Goal: Information Seeking & Learning: Learn about a topic

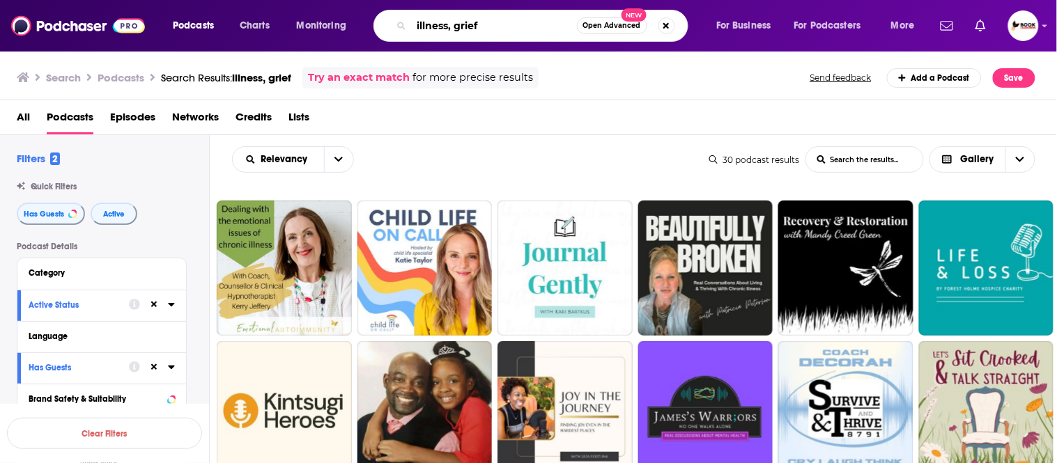
click at [498, 24] on input "illness, grief" at bounding box center [494, 26] width 165 height 22
drag, startPoint x: 498, startPoint y: 24, endPoint x: 386, endPoint y: 24, distance: 112.2
click at [386, 24] on div "illness, grief Open Advanced New" at bounding box center [530, 26] width 315 height 32
paste input "chronic illness"
paste input "holistic"
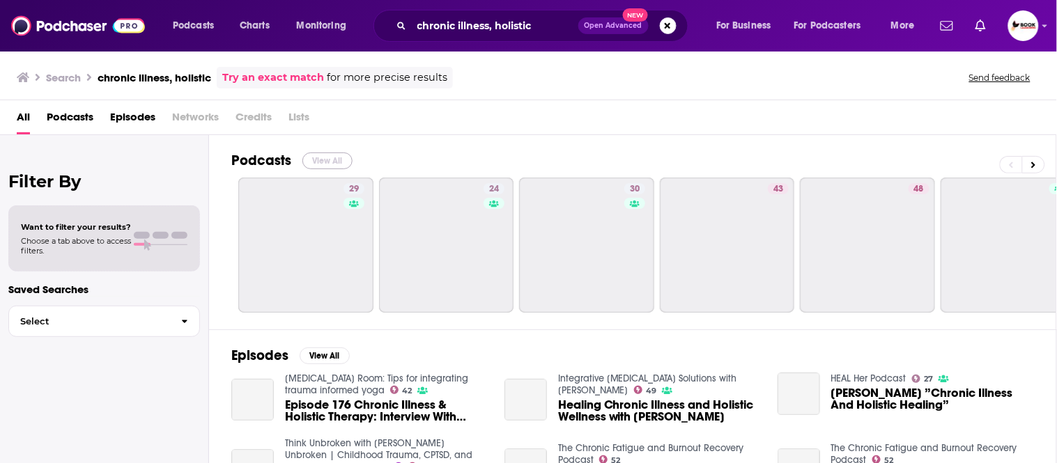
click at [324, 163] on button "View All" at bounding box center [327, 161] width 50 height 17
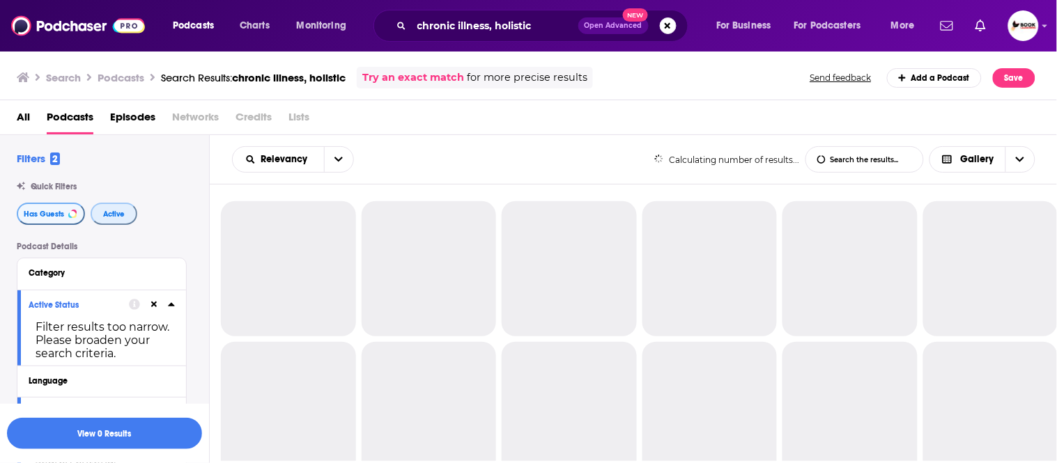
click at [112, 211] on span "Active" at bounding box center [114, 214] width 22 height 8
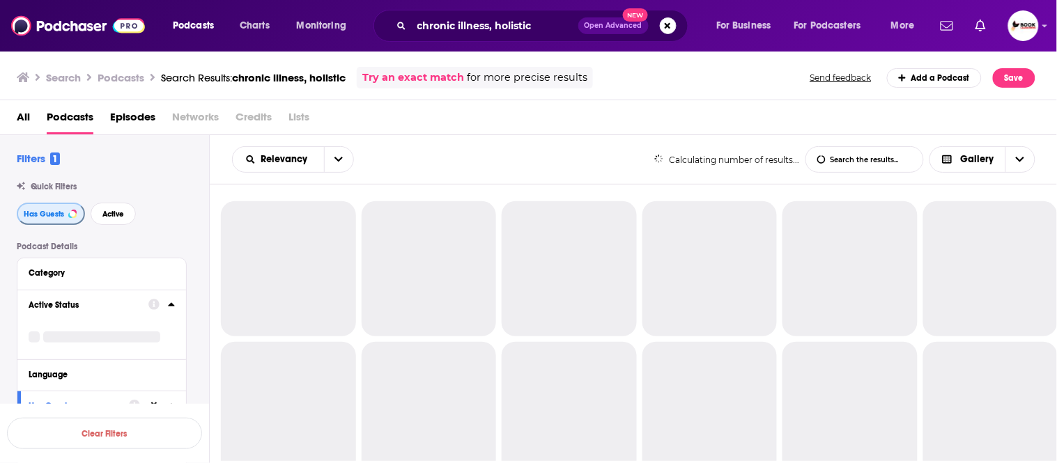
click at [52, 217] on span "Has Guests" at bounding box center [44, 214] width 40 height 8
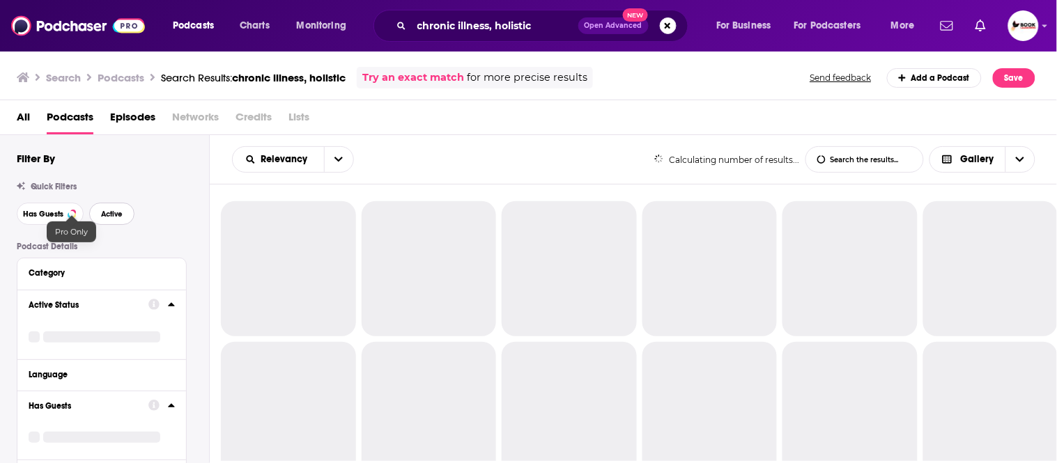
click at [118, 217] on span "Active" at bounding box center [112, 214] width 22 height 8
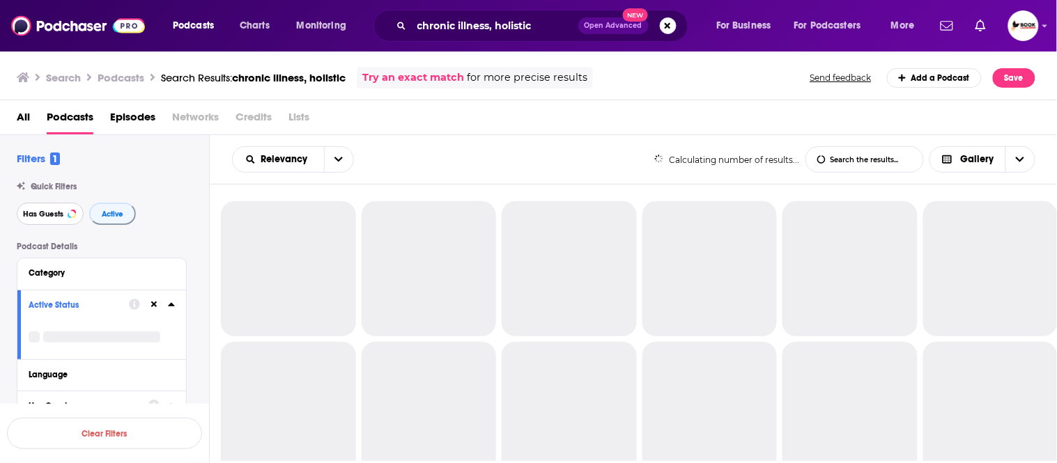
click at [47, 217] on span "Has Guests" at bounding box center [43, 214] width 40 height 8
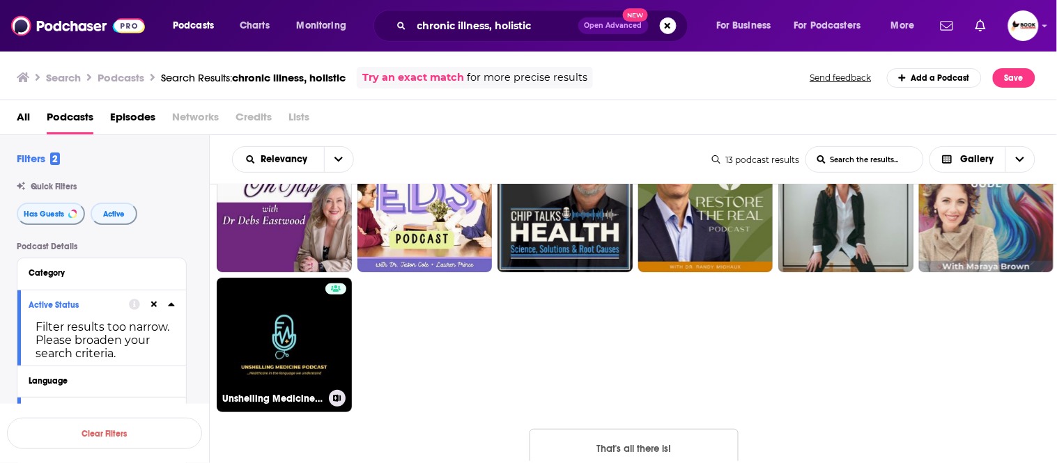
scroll to position [232, 0]
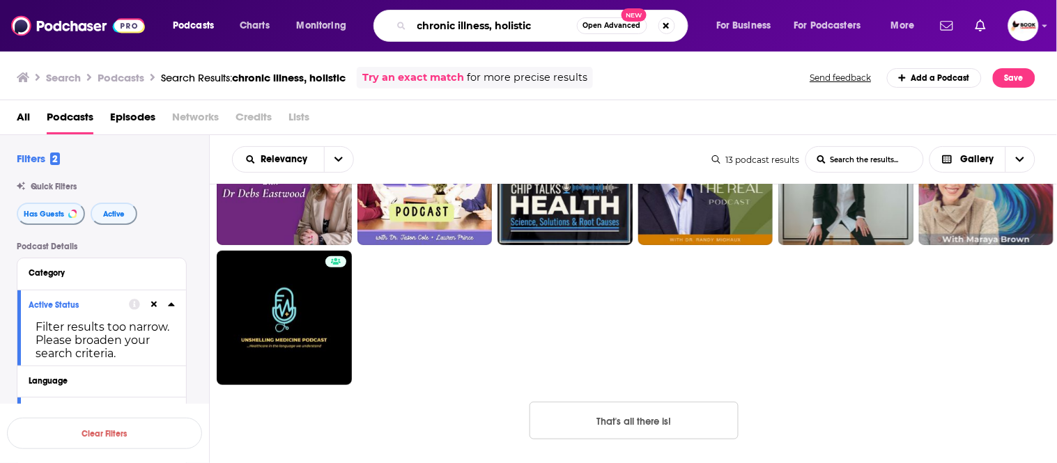
click at [495, 26] on input "chronic illness, holistic" at bounding box center [494, 26] width 165 height 22
drag, startPoint x: 497, startPoint y: 22, endPoint x: 559, endPoint y: 20, distance: 62.0
click at [559, 20] on input "chronic illness, holistic" at bounding box center [494, 26] width 165 height 22
paste input "wellness"
click at [540, 26] on input "chronic illness, wellness" at bounding box center [494, 26] width 165 height 22
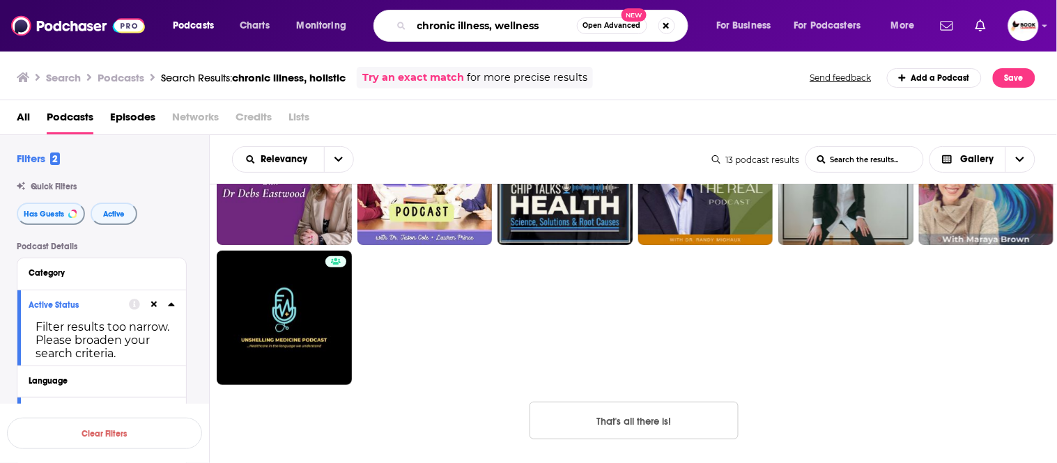
type input "chronic illness, wellness"
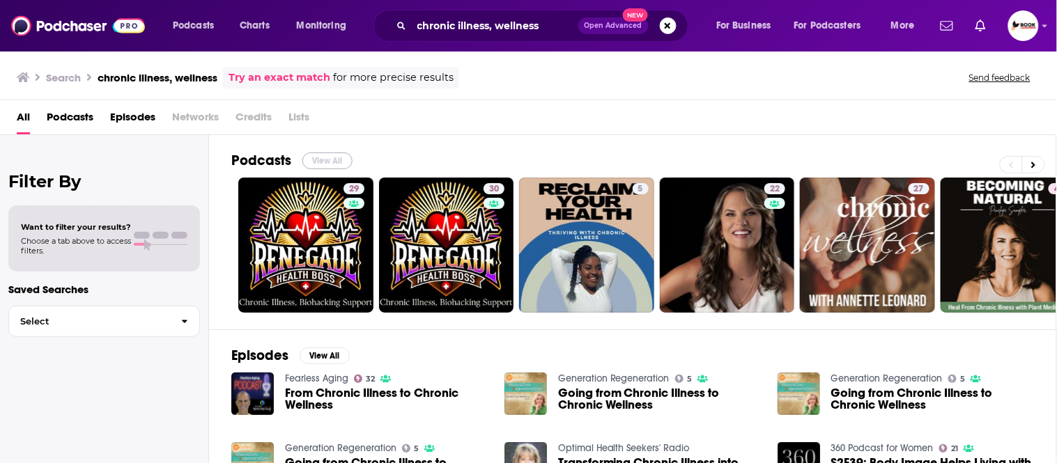
click at [321, 154] on button "View All" at bounding box center [327, 161] width 50 height 17
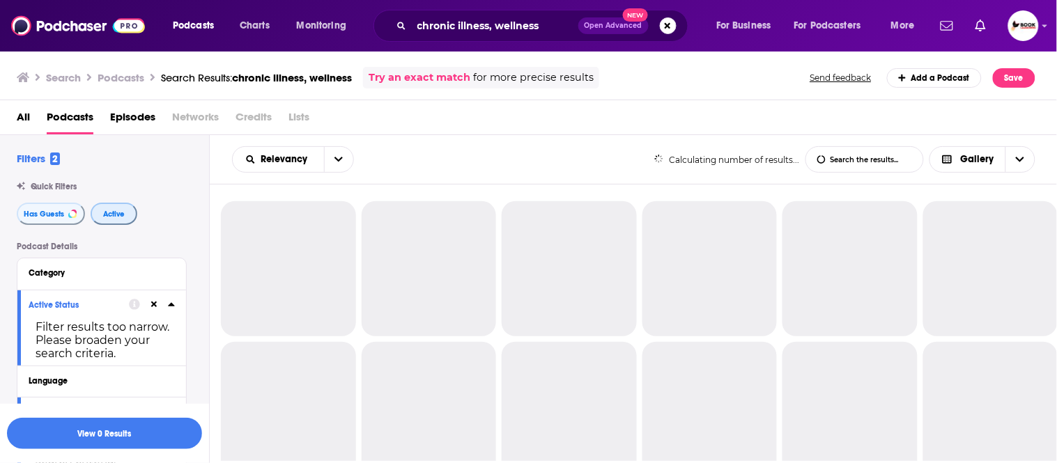
click at [107, 217] on span "Active" at bounding box center [114, 214] width 22 height 8
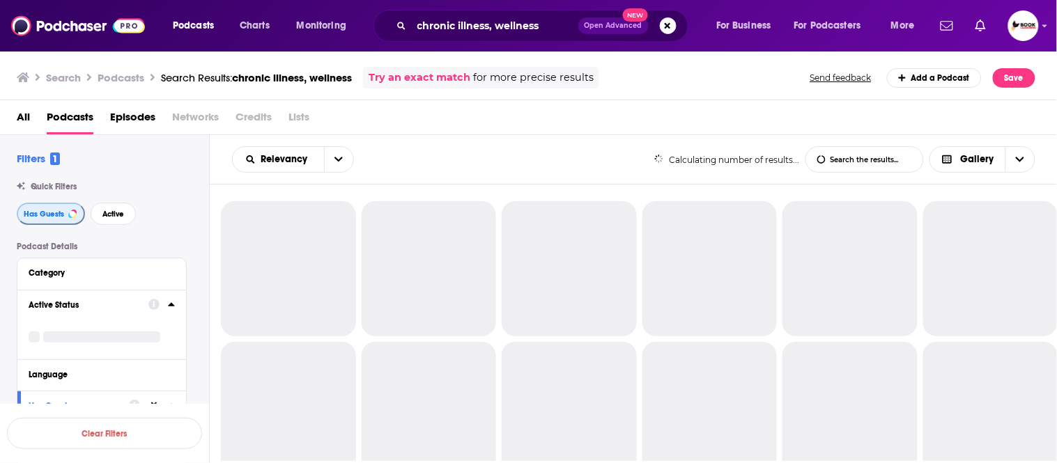
click at [49, 214] on span "Has Guests" at bounding box center [44, 214] width 40 height 8
click at [116, 212] on span "Active" at bounding box center [112, 214] width 22 height 8
click at [44, 215] on span "Has Guests" at bounding box center [43, 214] width 40 height 8
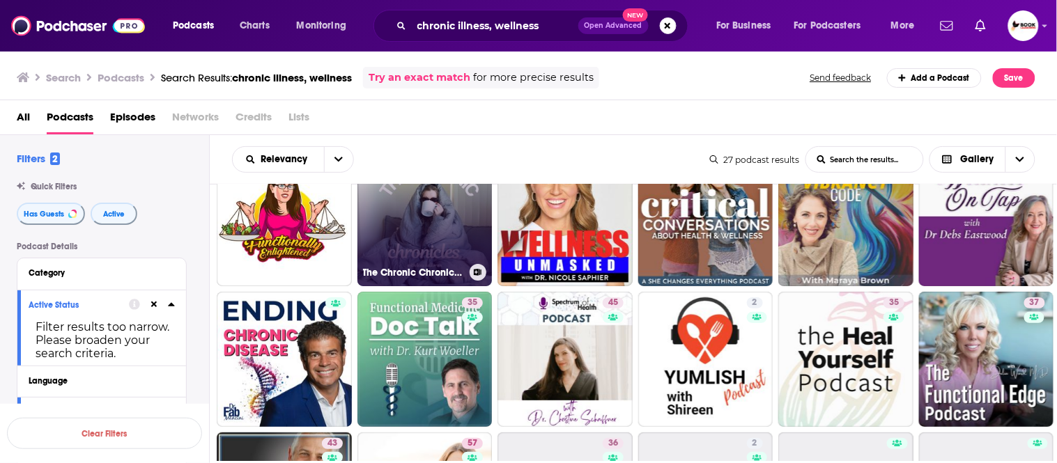
scroll to position [77, 0]
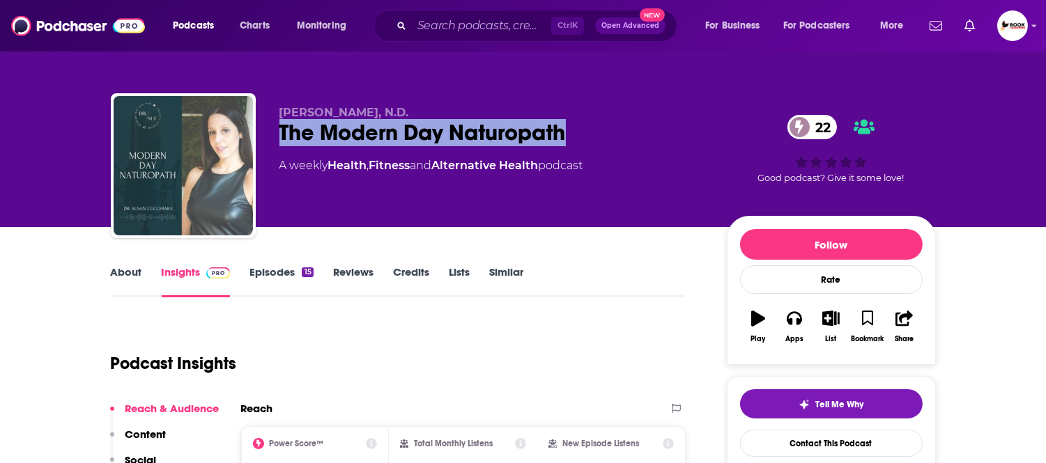
drag, startPoint x: 279, startPoint y: 137, endPoint x: 565, endPoint y: 126, distance: 286.5
click at [565, 126] on div "The Modern Day Naturopath 22" at bounding box center [491, 132] width 425 height 27
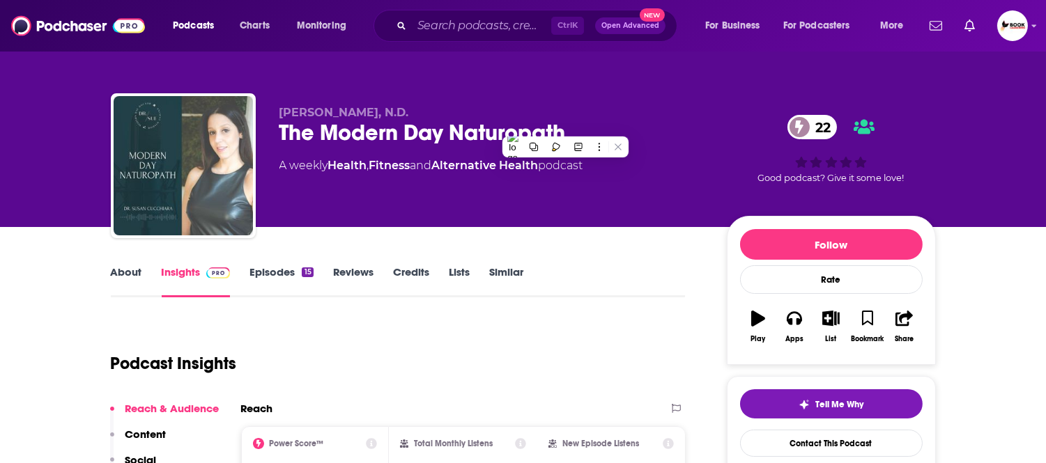
click at [126, 263] on div "About Insights Episodes 15 Reviews Credits Lists Similar" at bounding box center [398, 280] width 575 height 34
click at [124, 279] on link "About" at bounding box center [126, 281] width 31 height 32
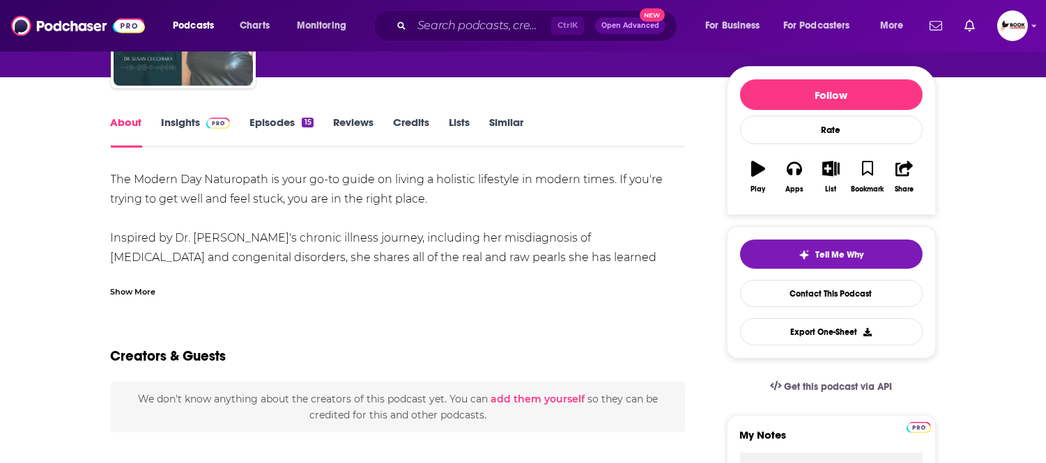
scroll to position [155, 0]
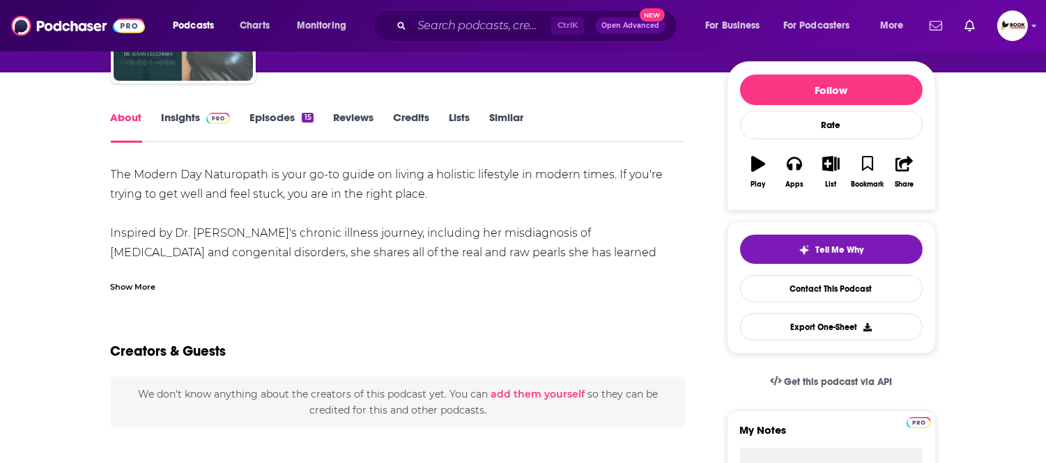
click at [143, 284] on div "Show More" at bounding box center [133, 285] width 45 height 13
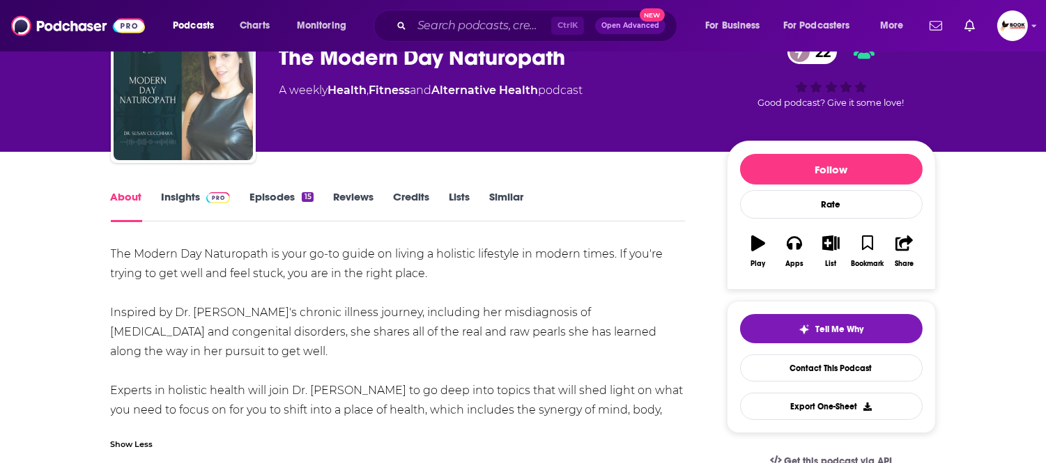
scroll to position [0, 0]
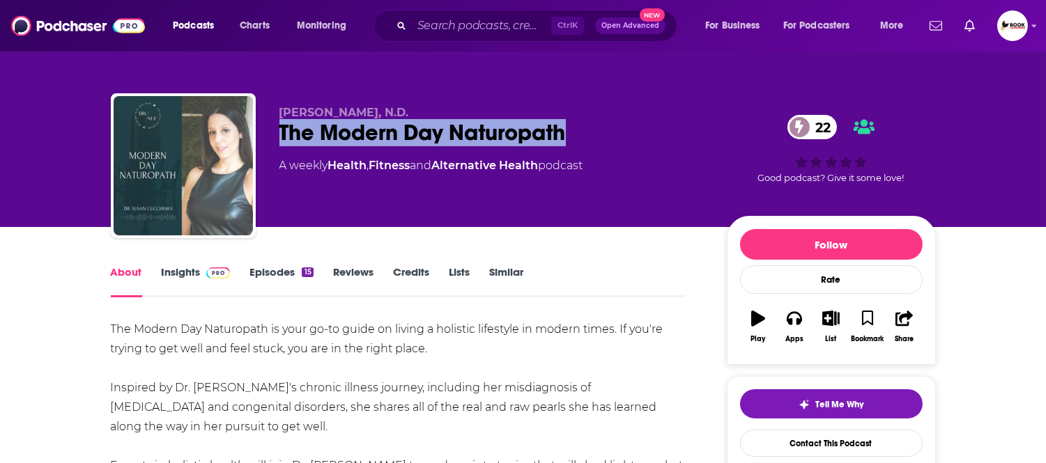
drag, startPoint x: 275, startPoint y: 143, endPoint x: 564, endPoint y: 142, distance: 289.8
click at [564, 142] on div "Dr. Susan Cucchiara, N.D. The Modern Day Naturopath 22 A weekly Health , Fitnes…" at bounding box center [523, 168] width 825 height 150
copy h1 "The Modern Day Naturopath"
drag, startPoint x: 435, startPoint y: 111, endPoint x: 279, endPoint y: 114, distance: 156.8
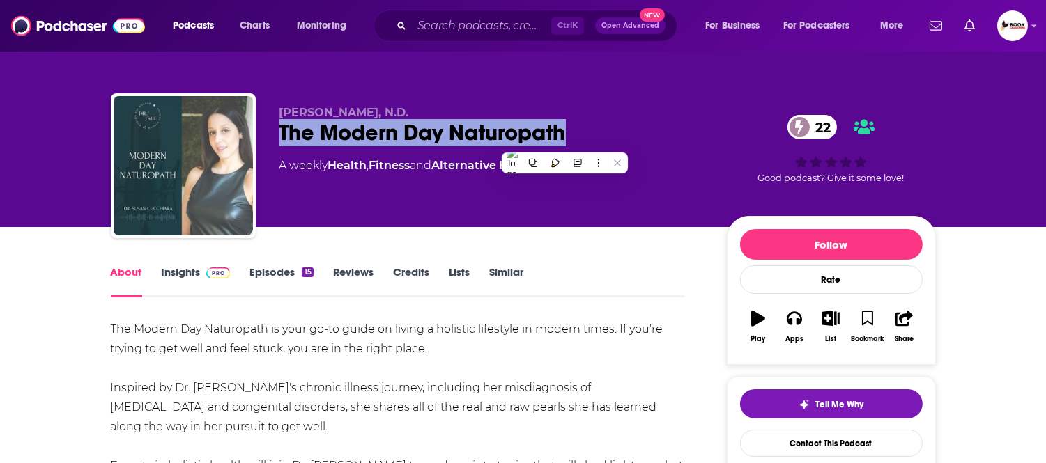
click at [279, 114] on p "Dr. Susan Cucchiara, N.D." at bounding box center [491, 112] width 425 height 13
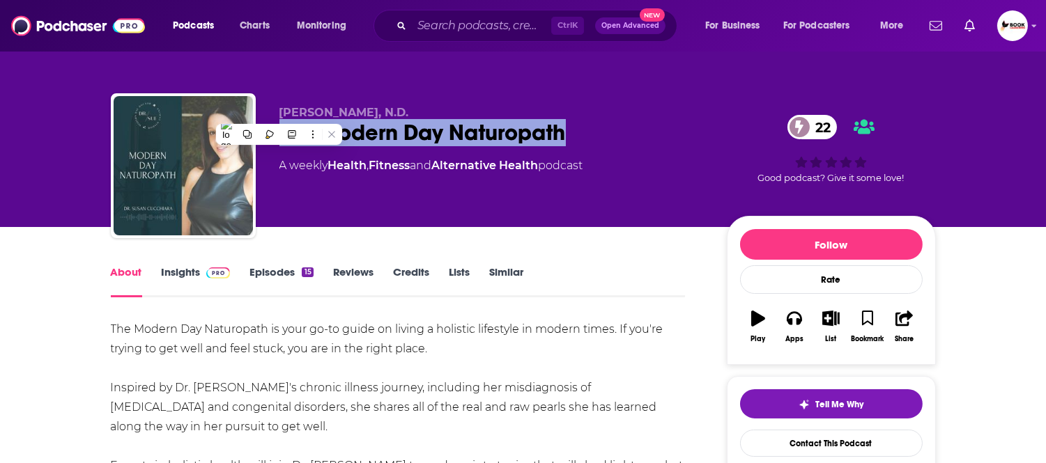
click at [296, 89] on div "Dr. Susan Cucchiara, N.D. The Modern Day Naturopath 22 A weekly Health , Fitnes…" at bounding box center [523, 152] width 846 height 150
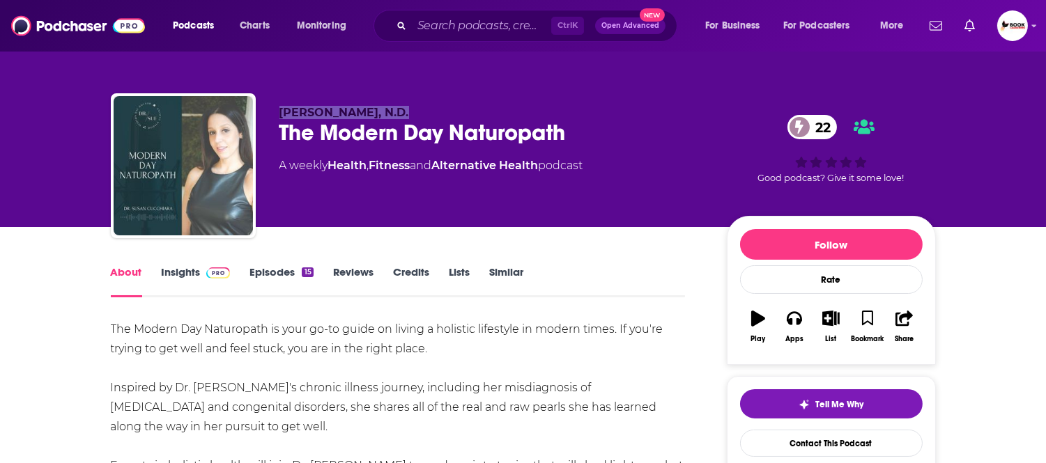
drag, startPoint x: 280, startPoint y: 93, endPoint x: 395, endPoint y: 111, distance: 116.5
click at [395, 111] on div "Dr. Susan Cucchiara, N.D. The Modern Day Naturopath 22 A weekly Health , Fitnes…" at bounding box center [523, 168] width 825 height 150
copy span "Dr. Susan Cucchiara"
click at [185, 272] on link "Insights" at bounding box center [196, 281] width 69 height 32
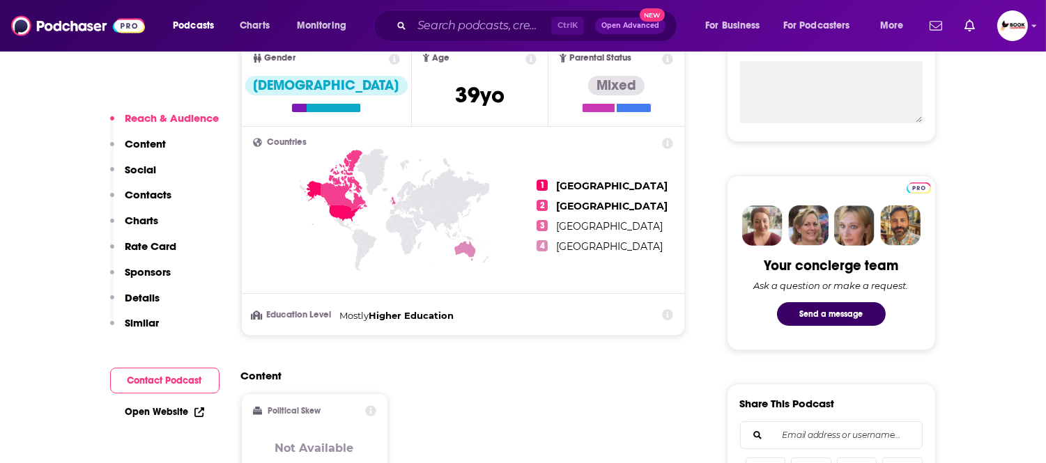
click at [159, 199] on p "Contacts" at bounding box center [148, 194] width 47 height 13
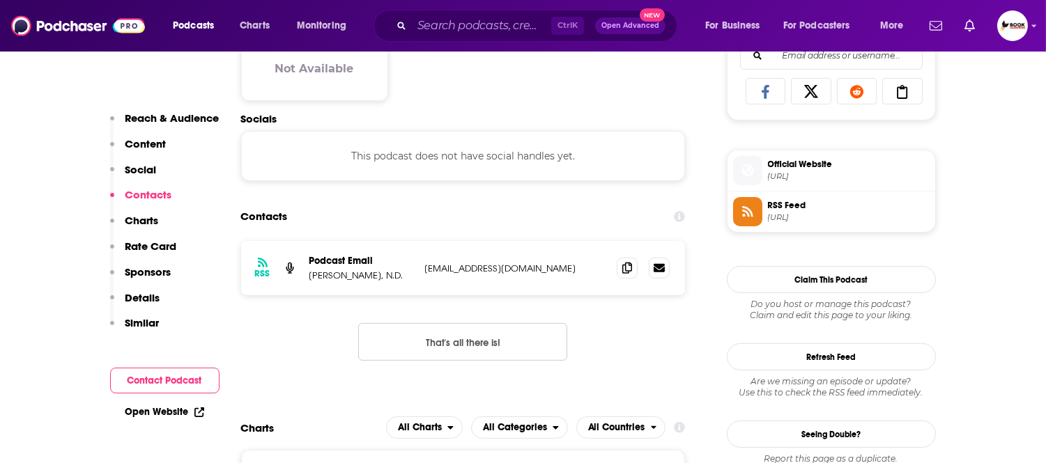
scroll to position [932, 0]
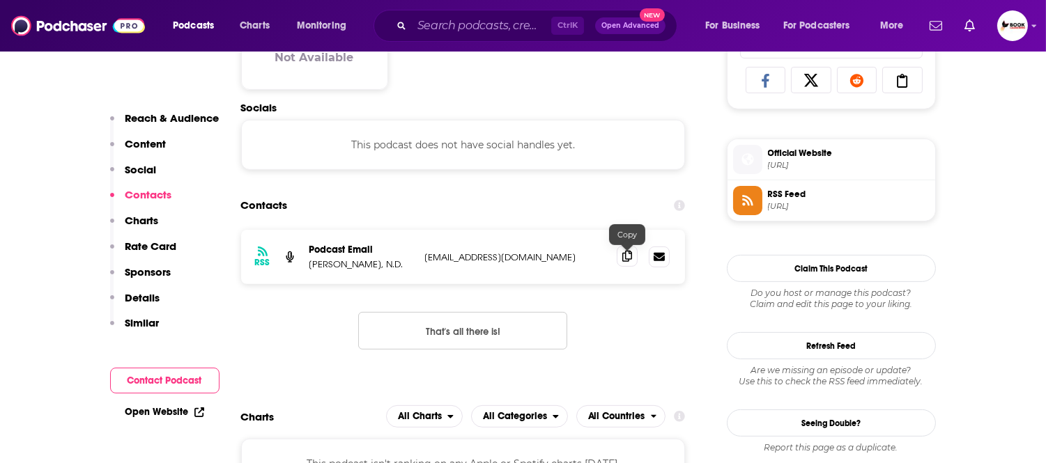
click at [624, 262] on icon at bounding box center [627, 256] width 10 height 11
click at [150, 413] on link "Open Website" at bounding box center [164, 412] width 79 height 12
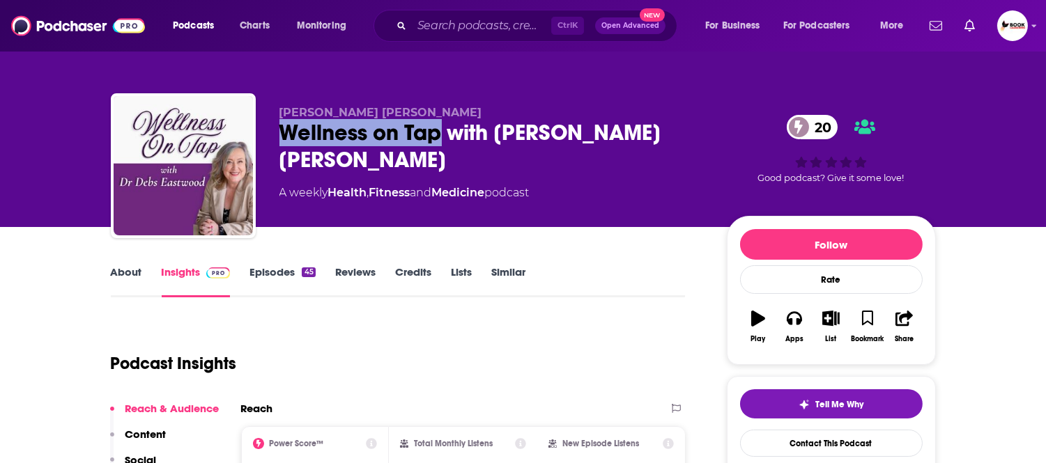
drag, startPoint x: 280, startPoint y: 143, endPoint x: 438, endPoint y: 143, distance: 157.5
click at [438, 143] on div "Wellness on Tap with [PERSON_NAME] [PERSON_NAME] 20" at bounding box center [491, 146] width 425 height 54
copy h2 "Wellness on Tap"
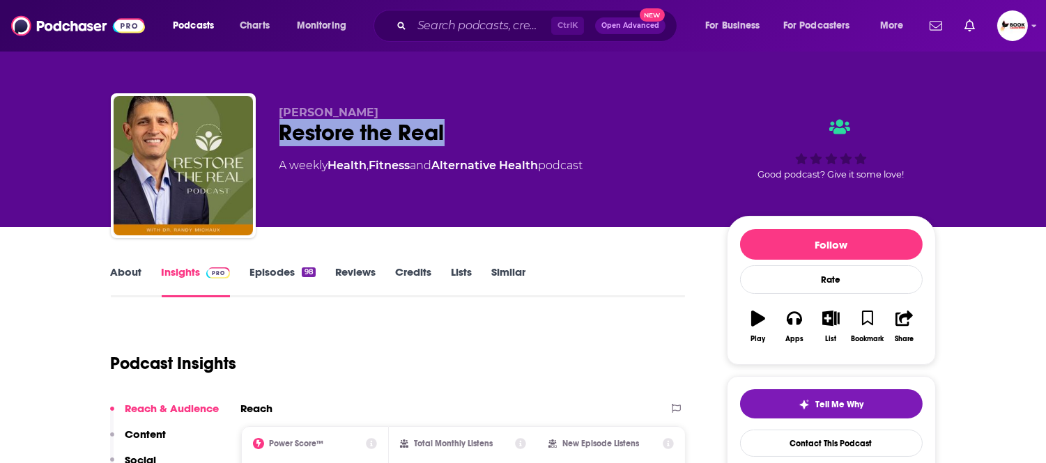
drag, startPoint x: 456, startPoint y: 135, endPoint x: 279, endPoint y: 138, distance: 176.3
click at [279, 138] on div "Restore the Real" at bounding box center [491, 132] width 425 height 27
copy h2 "Restore the Real"
click at [130, 274] on link "About" at bounding box center [126, 281] width 31 height 32
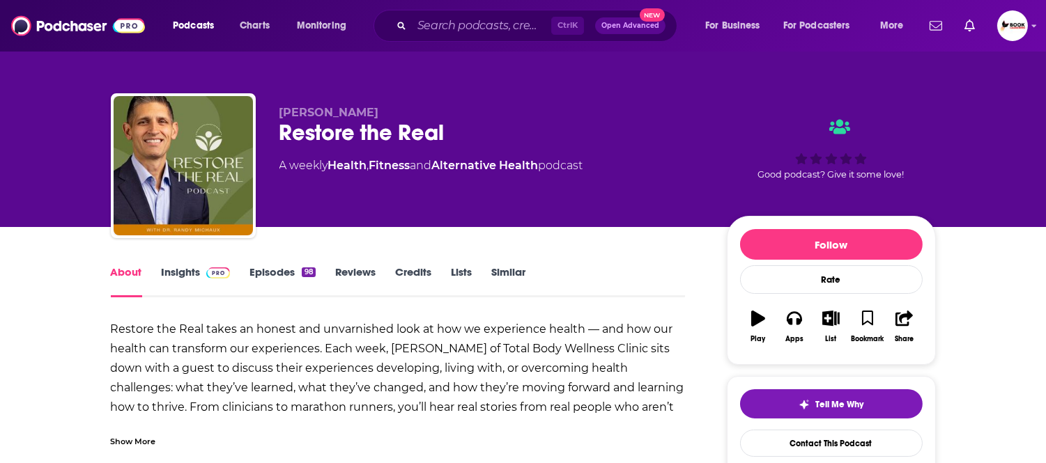
click at [155, 436] on div "Show More" at bounding box center [133, 440] width 45 height 13
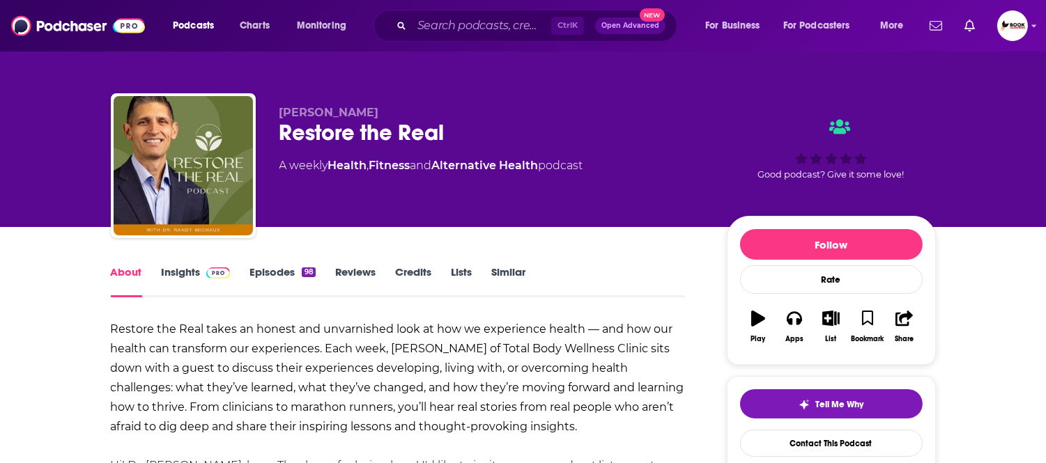
click at [179, 270] on link "Insights" at bounding box center [196, 281] width 69 height 32
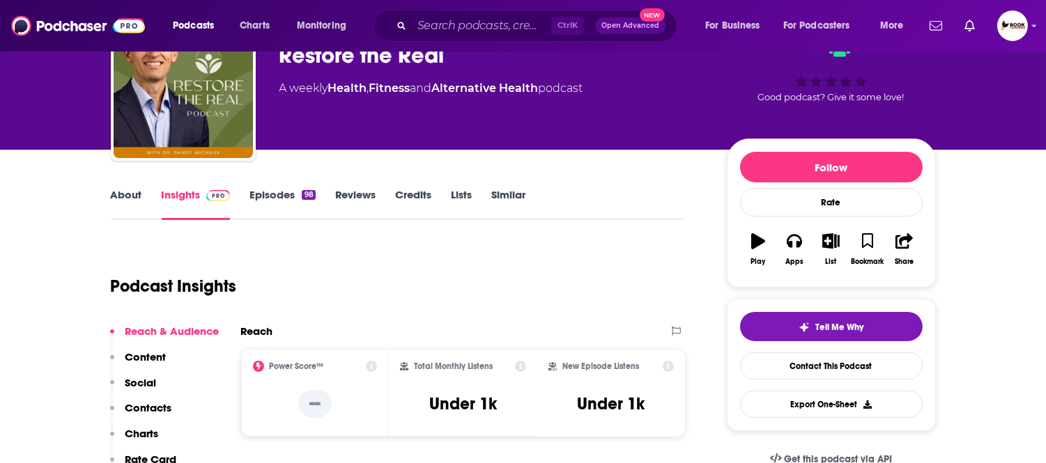
click at [145, 405] on p "Contacts" at bounding box center [148, 407] width 47 height 13
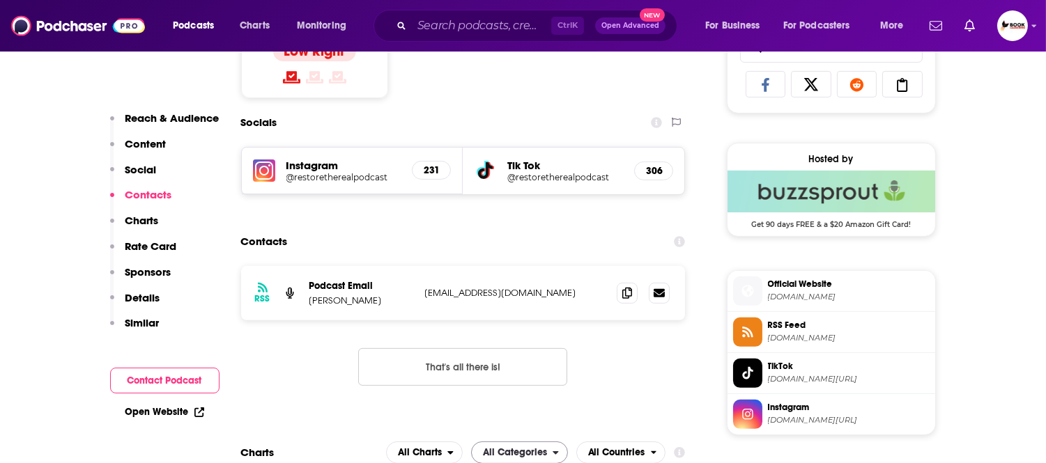
scroll to position [964, 0]
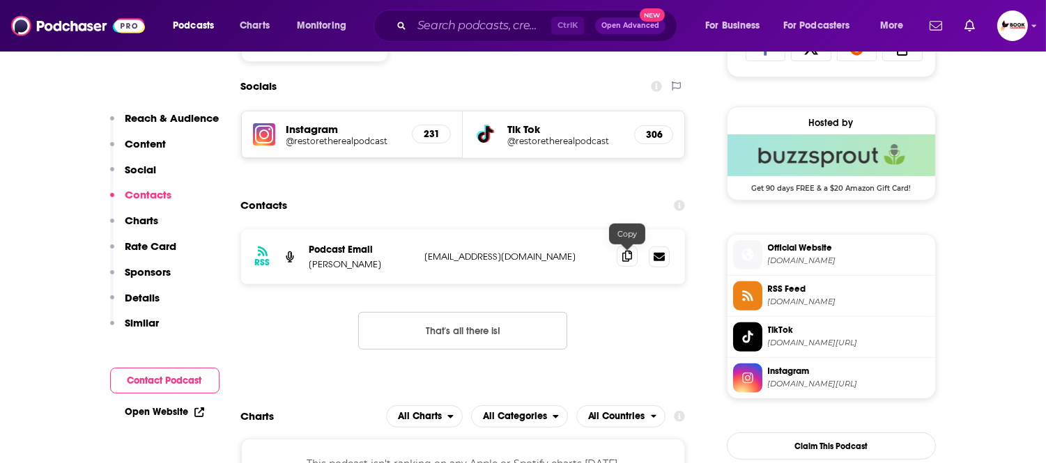
click at [627, 261] on icon at bounding box center [627, 256] width 10 height 11
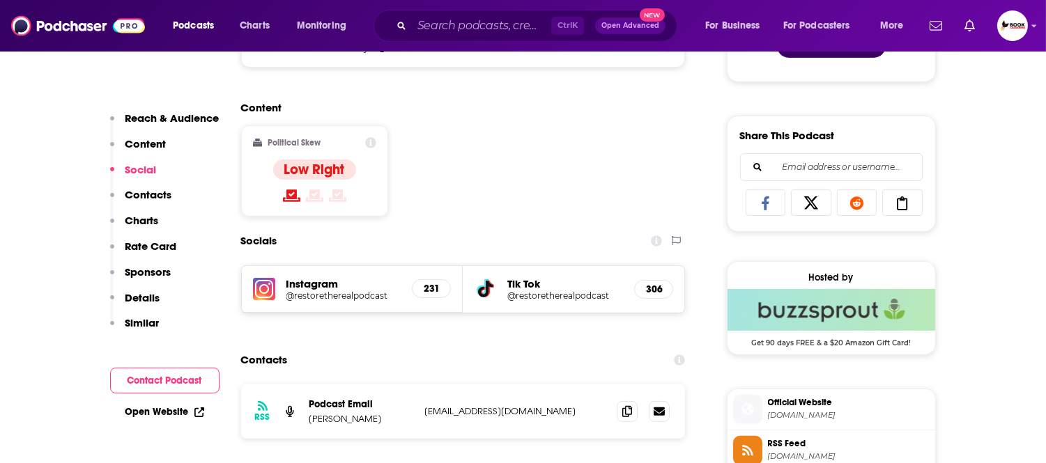
click at [182, 126] on button "Reach & Audience" at bounding box center [164, 124] width 109 height 26
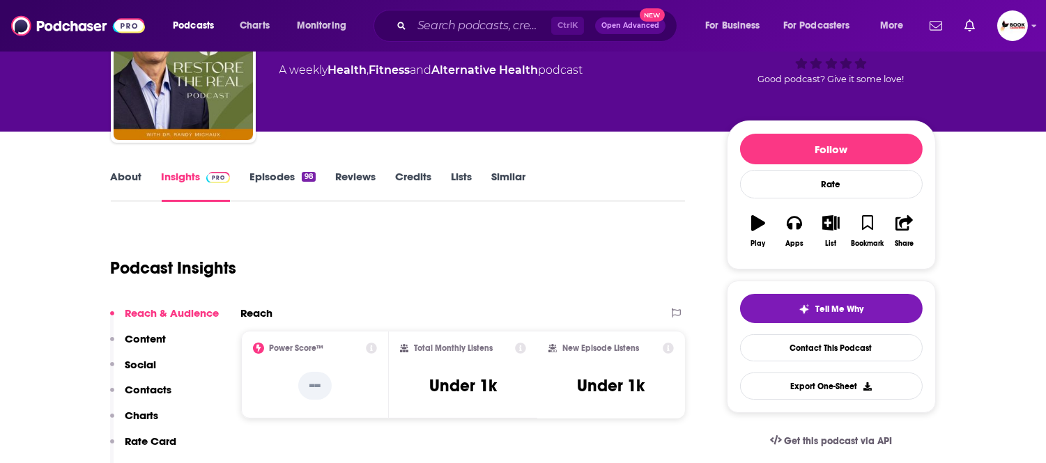
scroll to position [0, 0]
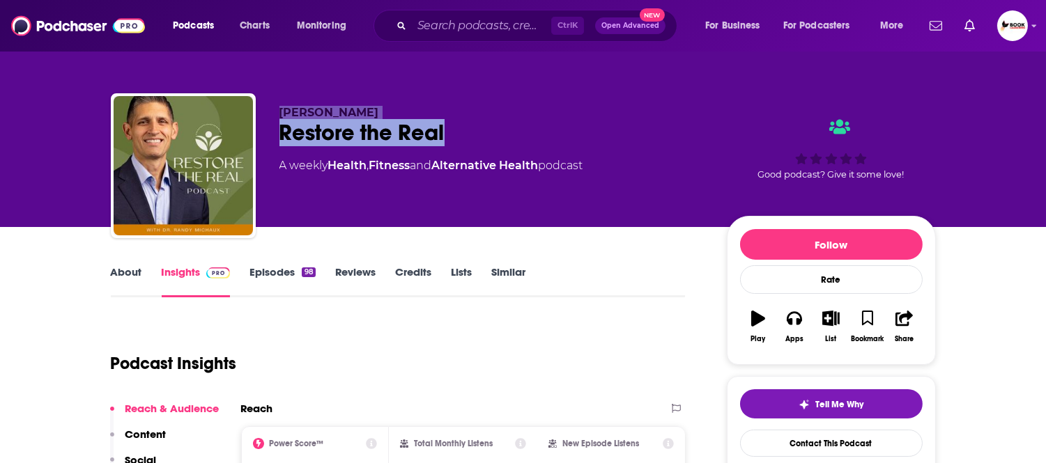
drag, startPoint x: 458, startPoint y: 132, endPoint x: 275, endPoint y: 108, distance: 184.9
click at [275, 108] on div "Dr. Randy Michaux Restore the Real A weekly Health , Fitness and Alternative He…" at bounding box center [523, 168] width 825 height 150
copy div "Dr. Randy Michaux Restore the Real"
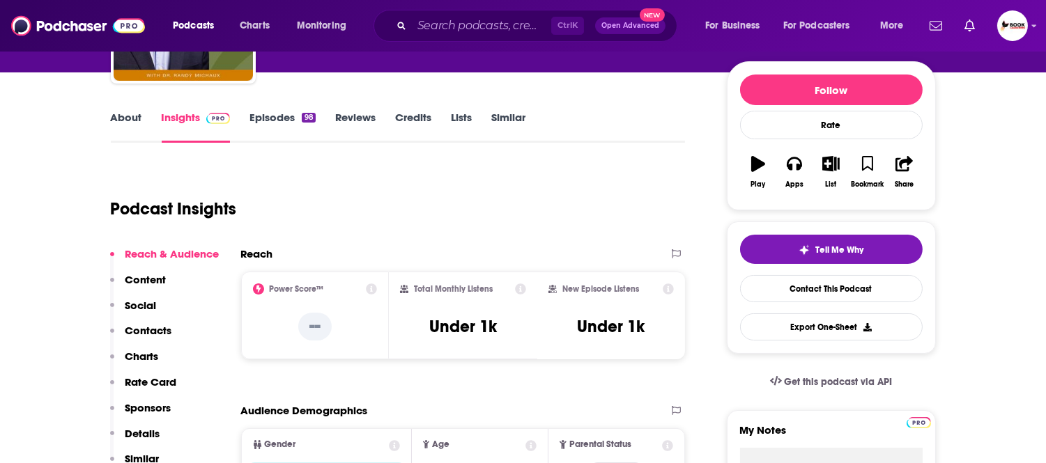
scroll to position [464, 0]
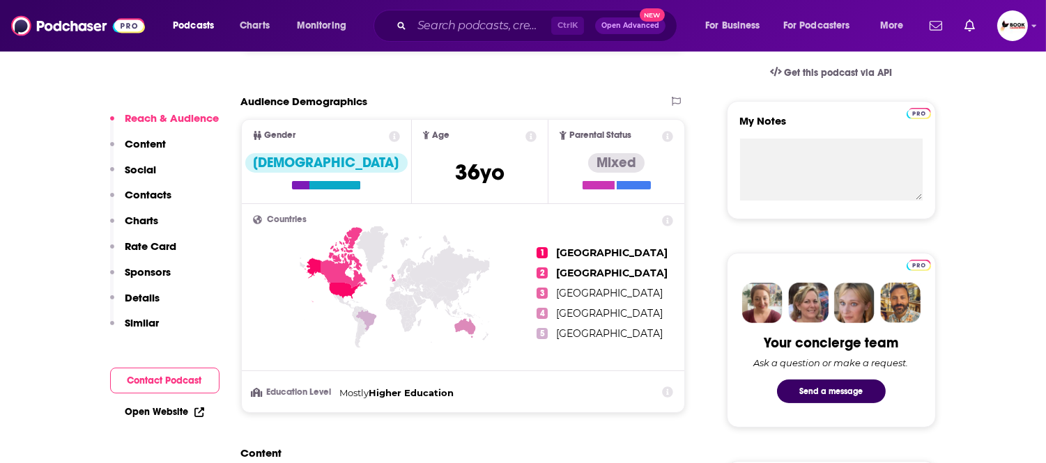
click at [155, 412] on link "Open Website" at bounding box center [164, 412] width 79 height 12
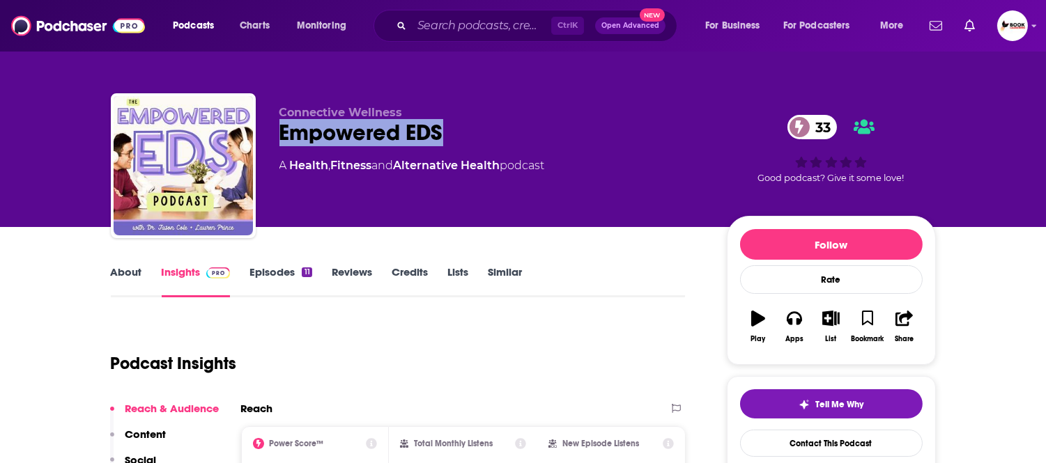
drag, startPoint x: 277, startPoint y: 141, endPoint x: 451, endPoint y: 144, distance: 174.2
click at [451, 144] on div "Connective Wellness Empowered EDS 33 A Health , Fitness and Alternative Health …" at bounding box center [523, 168] width 825 height 150
copy h2 "Empowered EDS"
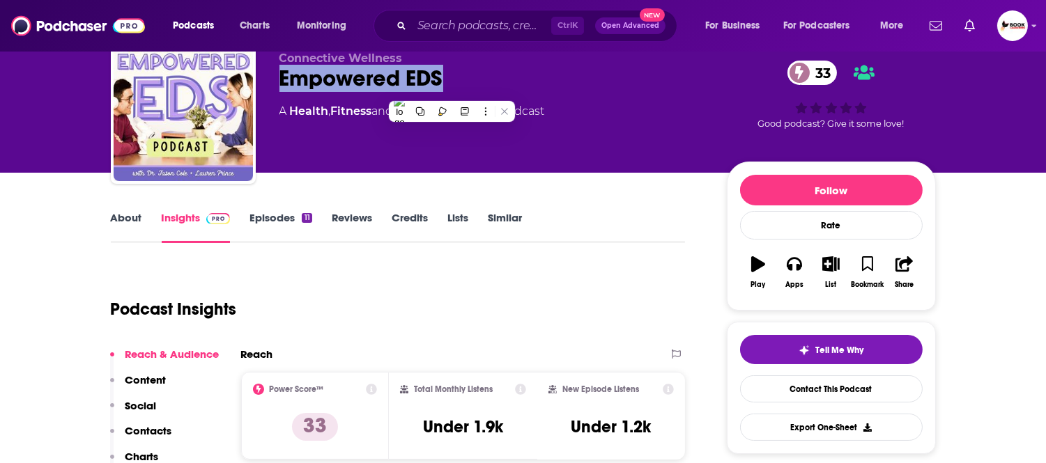
scroll to position [155, 0]
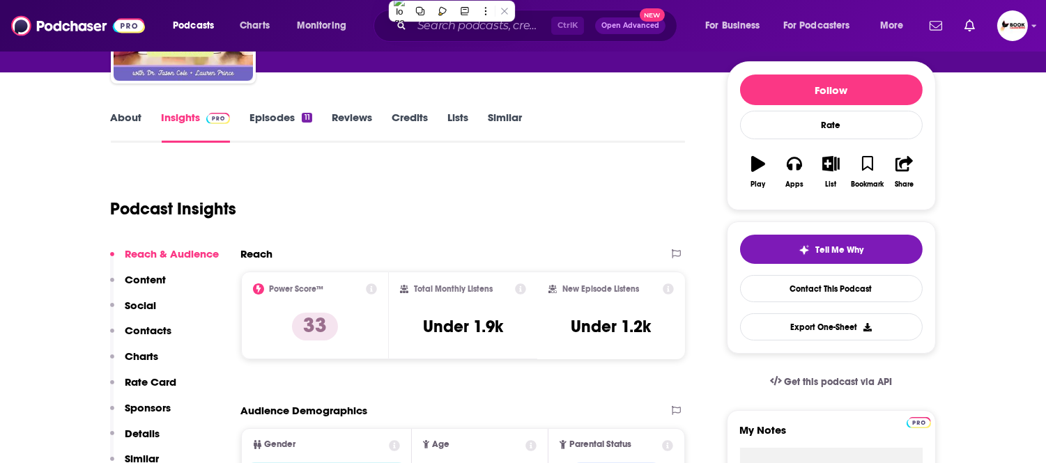
click at [123, 121] on link "About" at bounding box center [126, 127] width 31 height 32
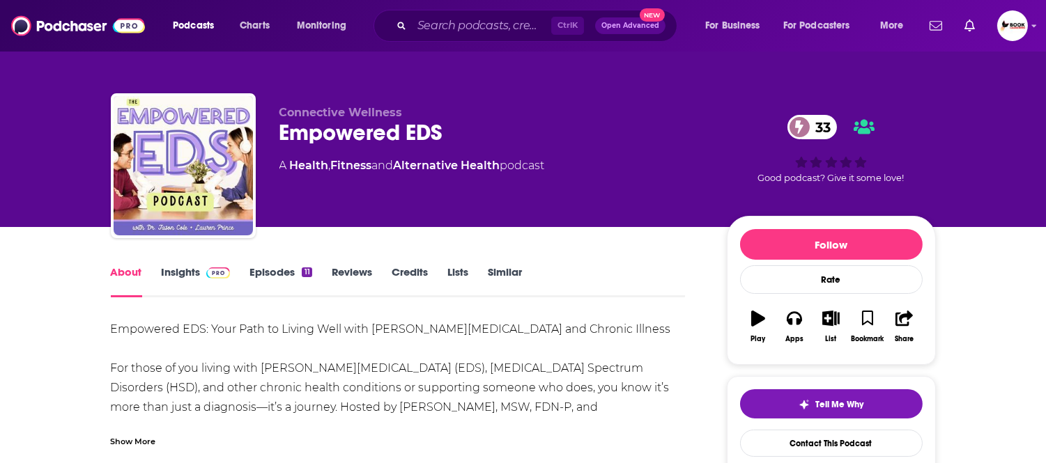
click at [131, 442] on div "Show More" at bounding box center [133, 440] width 45 height 13
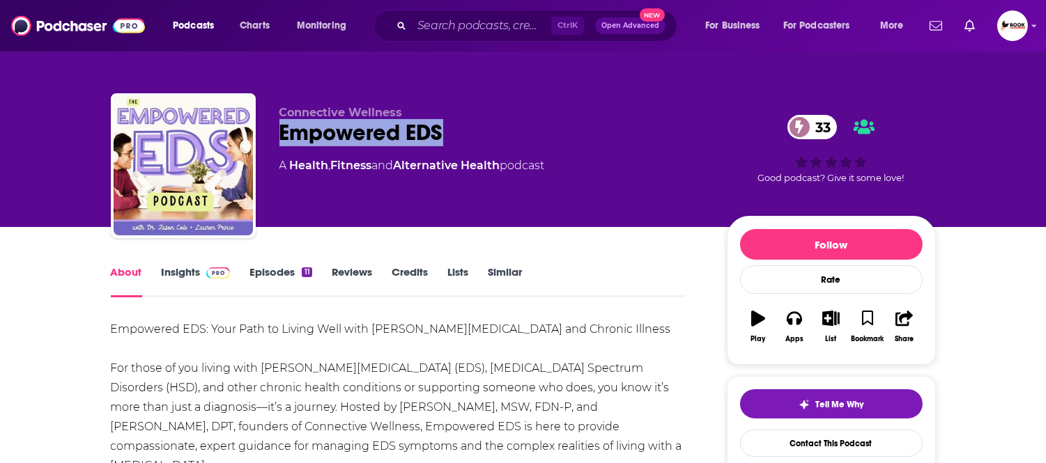
drag, startPoint x: 451, startPoint y: 137, endPoint x: 272, endPoint y: 134, distance: 179.1
click at [272, 134] on div "Connective Wellness Empowered EDS 33 A Health , Fitness and Alternative Health …" at bounding box center [523, 168] width 825 height 150
copy h1 "Empowered EDS"
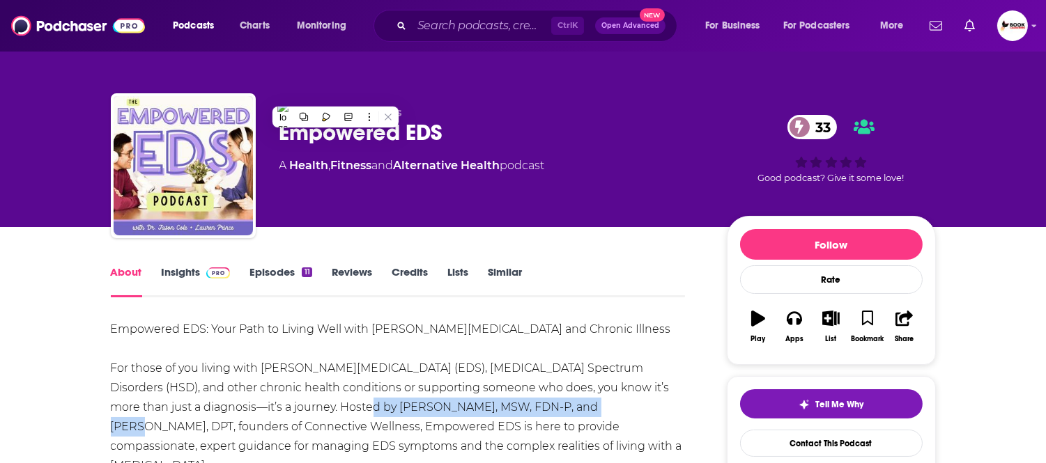
drag, startPoint x: 307, startPoint y: 409, endPoint x: 548, endPoint y: 412, distance: 241.1
copy div "Lauren Prince, MSW, FDN-P, and Jason Cole"
click at [172, 275] on link "Insights" at bounding box center [196, 281] width 69 height 32
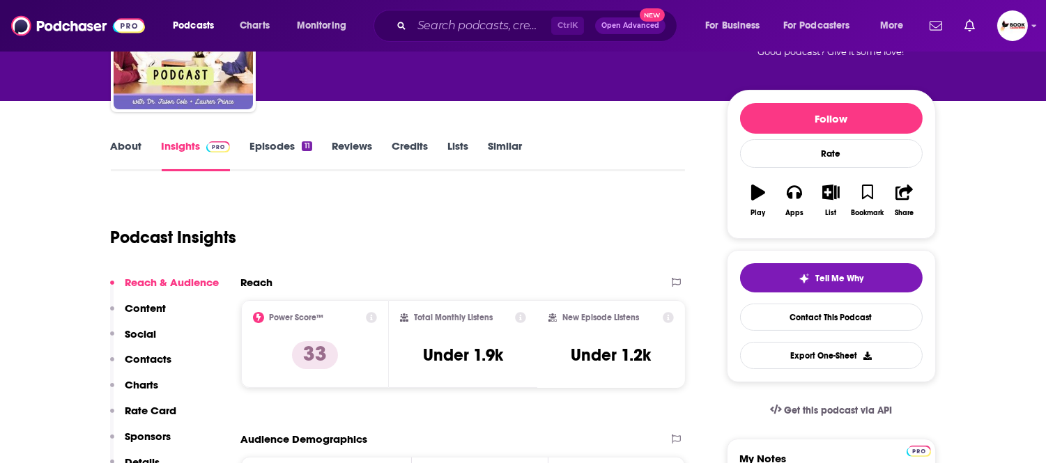
scroll to position [155, 0]
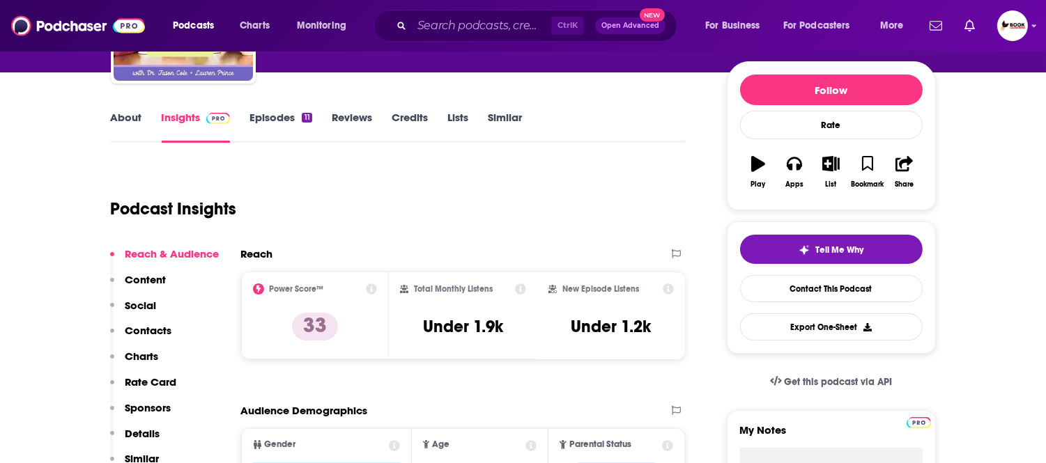
click at [164, 334] on p "Contacts" at bounding box center [148, 330] width 47 height 13
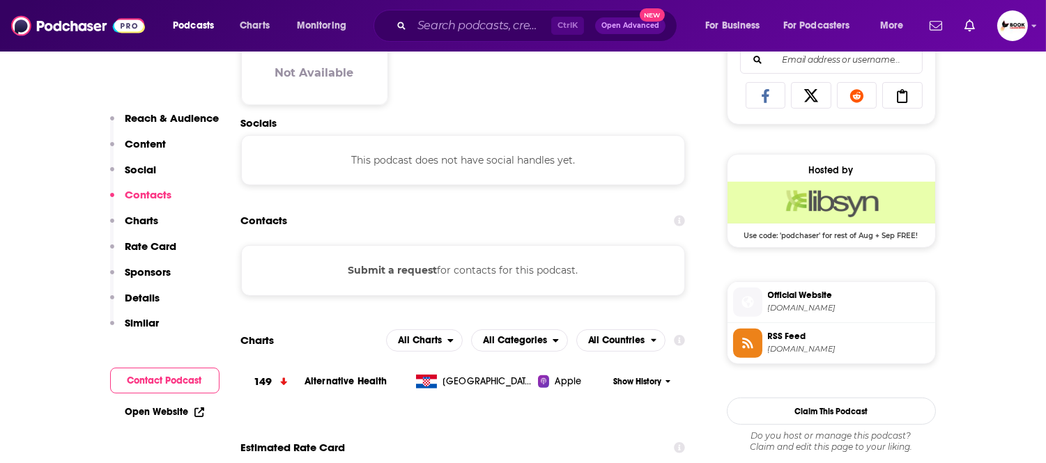
scroll to position [932, 0]
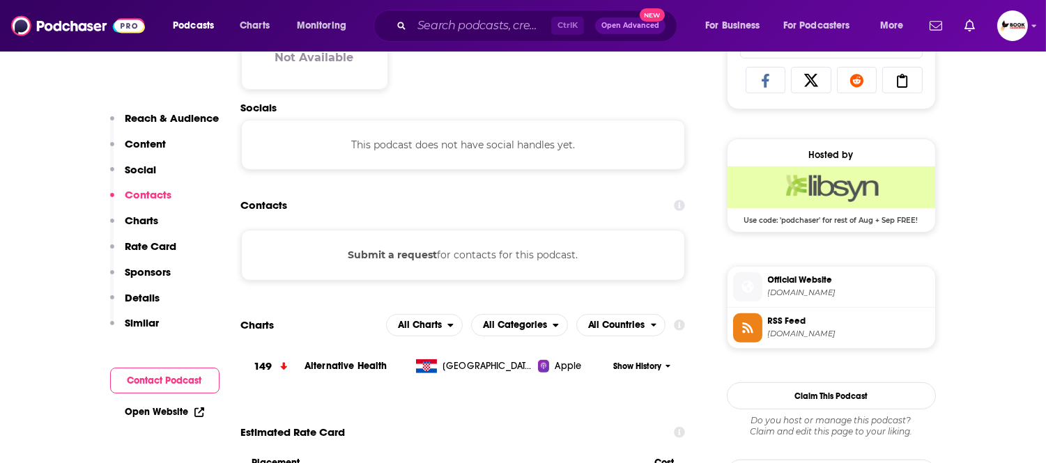
click at [184, 414] on link "Open Website" at bounding box center [164, 412] width 79 height 12
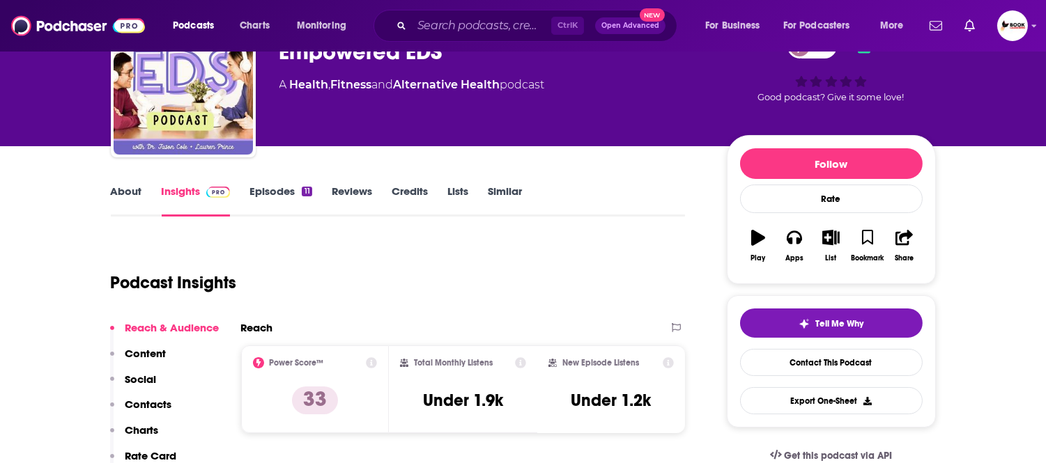
scroll to position [0, 0]
